Goal: Check status: Check status

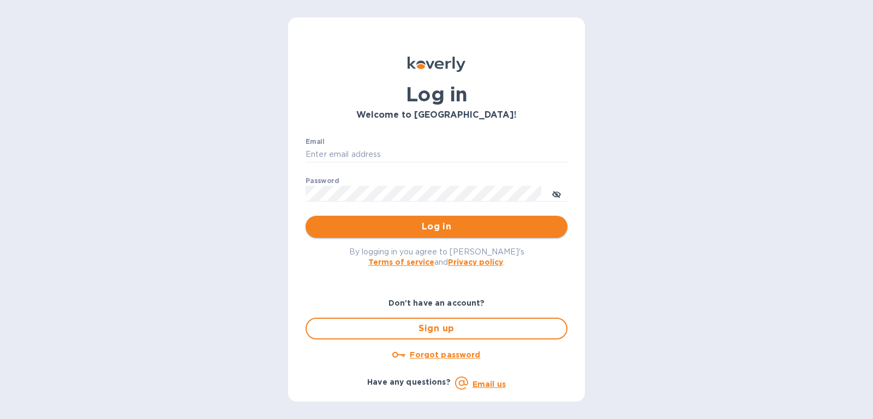
type input "brett@soilexpeditionco.com"
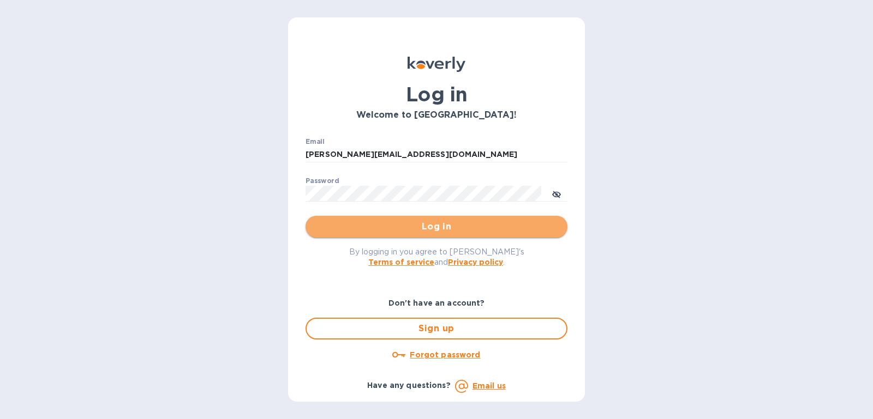
click at [443, 223] on span "Log in" at bounding box center [436, 226] width 244 height 13
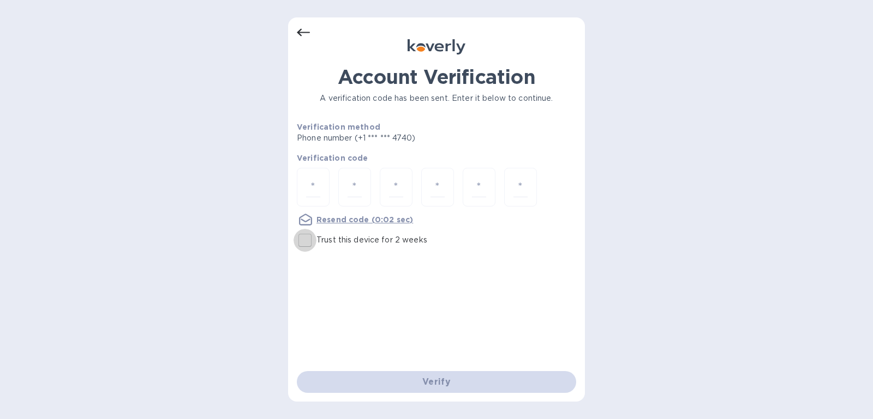
click at [307, 248] on input "Trust this device for 2 weeks" at bounding box center [304, 240] width 23 height 23
checkbox input "true"
click at [315, 184] on input "number" at bounding box center [313, 187] width 14 height 20
type input "2"
type input "5"
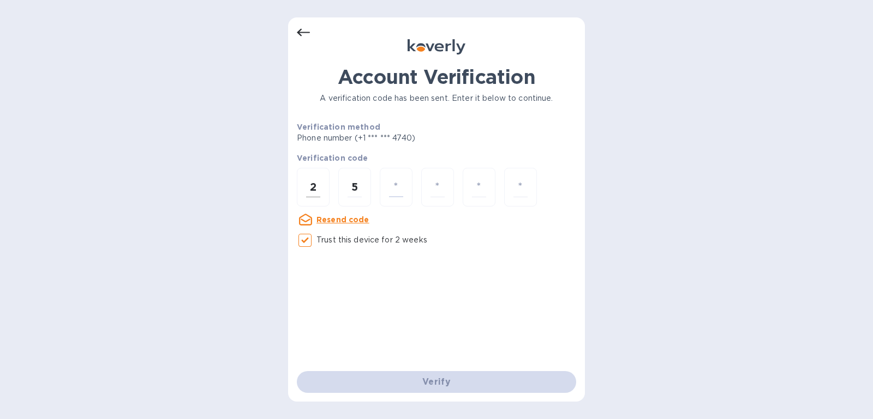
type input "3"
type input "6"
type input "0"
type input "4"
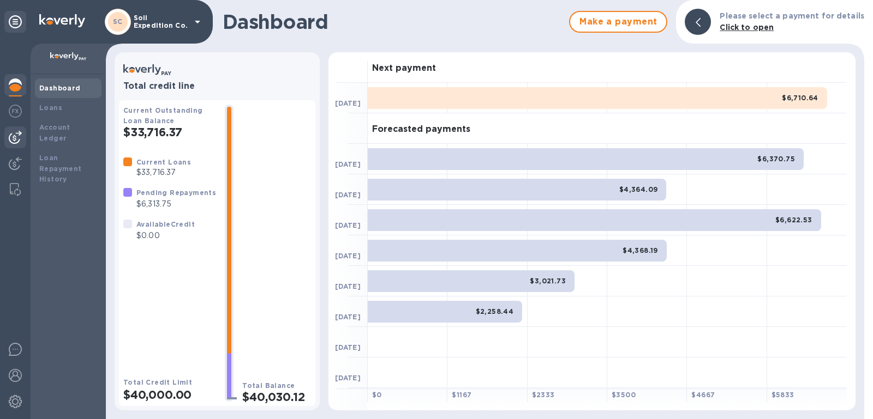
click at [15, 145] on div at bounding box center [15, 138] width 22 height 22
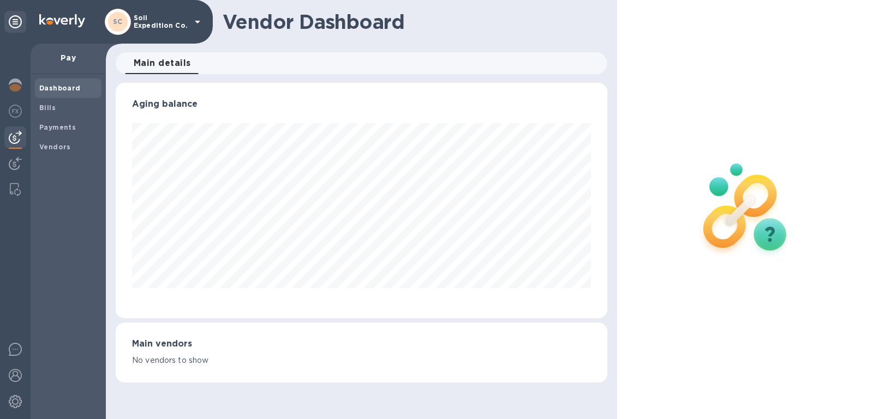
scroll to position [235, 491]
click at [50, 107] on b "Bills" at bounding box center [47, 108] width 16 height 8
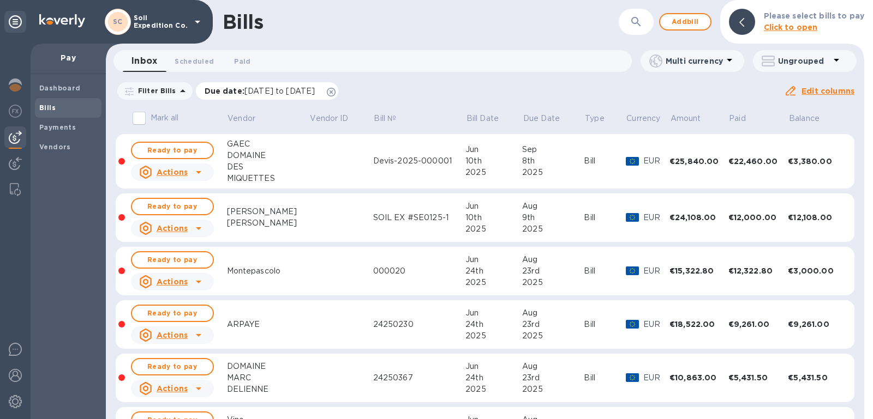
click at [321, 89] on p "Due date : [DATE] to [DATE]" at bounding box center [263, 91] width 116 height 11
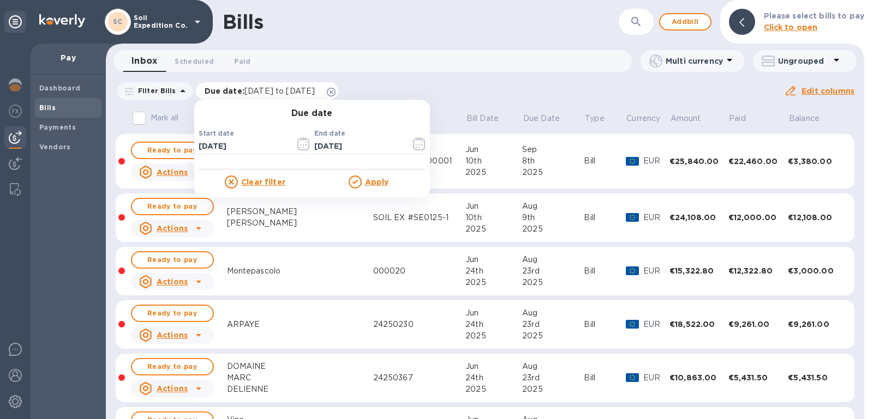
click at [335, 91] on icon at bounding box center [331, 92] width 9 height 9
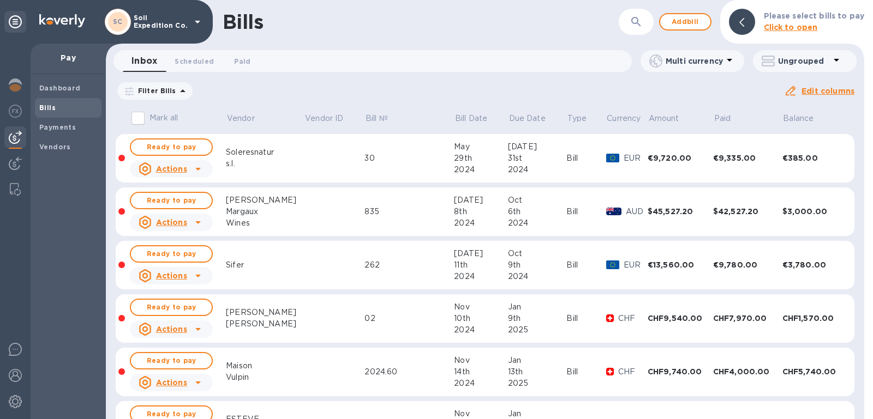
click at [529, 27] on div "Bills" at bounding box center [421, 21] width 396 height 23
